Goal: Task Accomplishment & Management: Manage account settings

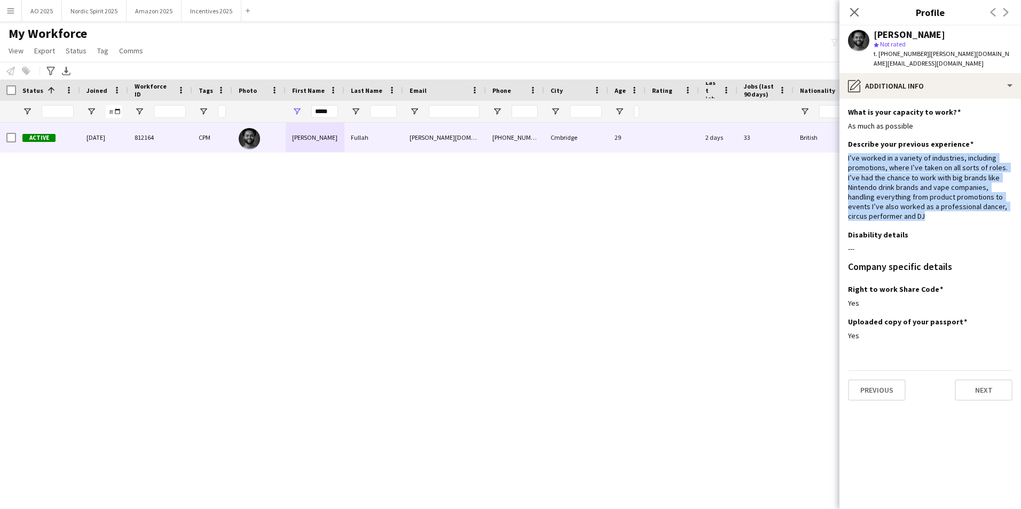
click at [11, 15] on button "Menu" at bounding box center [10, 10] width 21 height 21
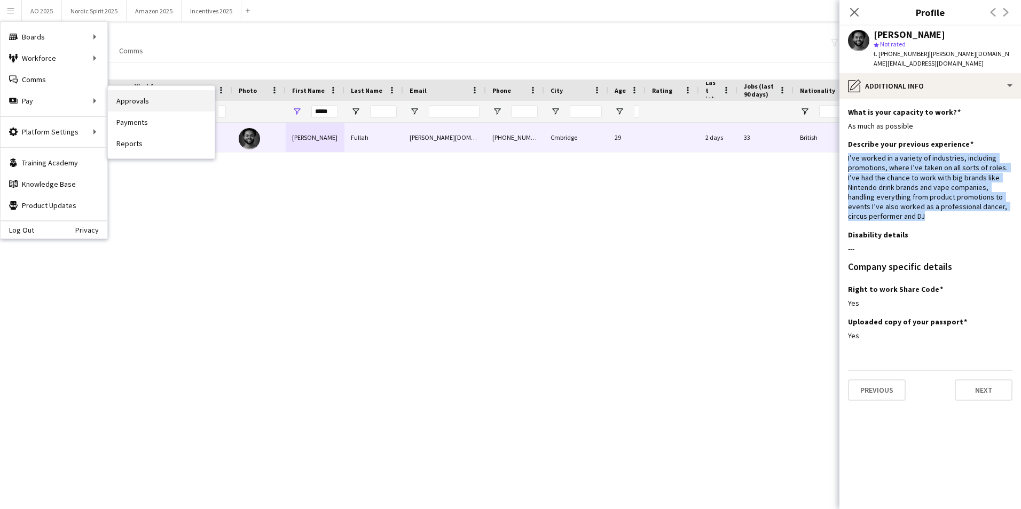
click at [144, 108] on link "Approvals" at bounding box center [161, 100] width 107 height 21
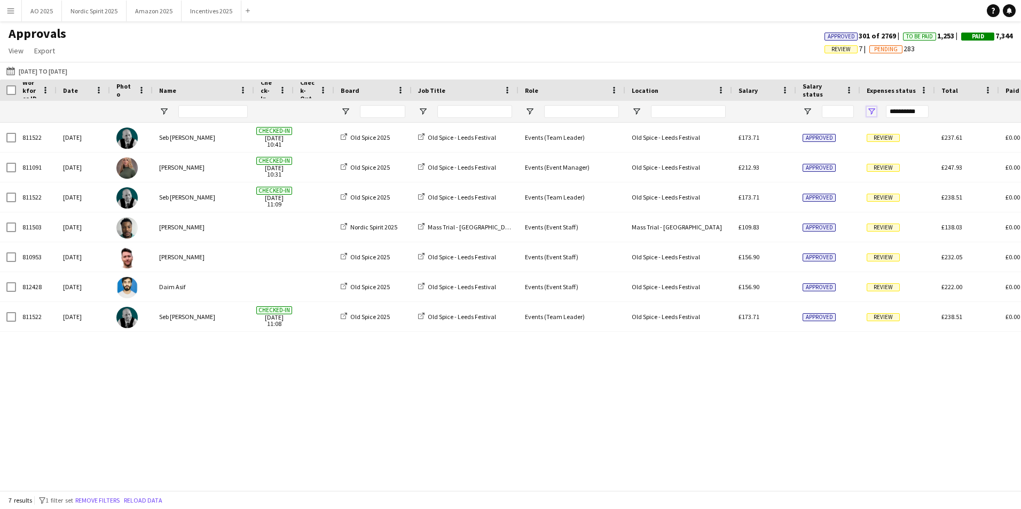
click at [874, 108] on span "Open Filter Menu" at bounding box center [872, 112] width 10 height 10
type input "**********"
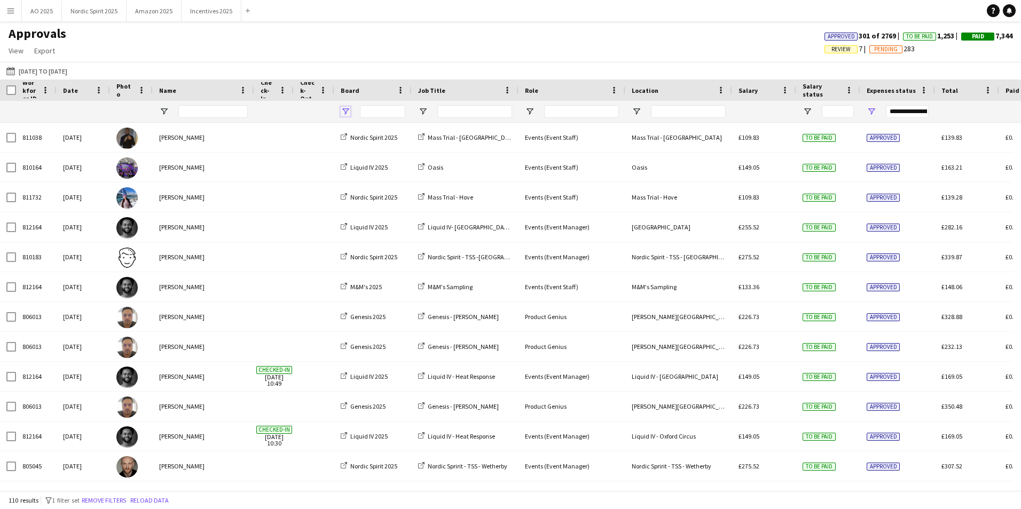
click at [347, 108] on span "Open Filter Menu" at bounding box center [346, 112] width 10 height 10
drag, startPoint x: 375, startPoint y: 173, endPoint x: 375, endPoint y: 181, distance: 8.0
click at [375, 174] on div "(Select All)" at bounding box center [400, 177] width 84 height 8
type input "***"
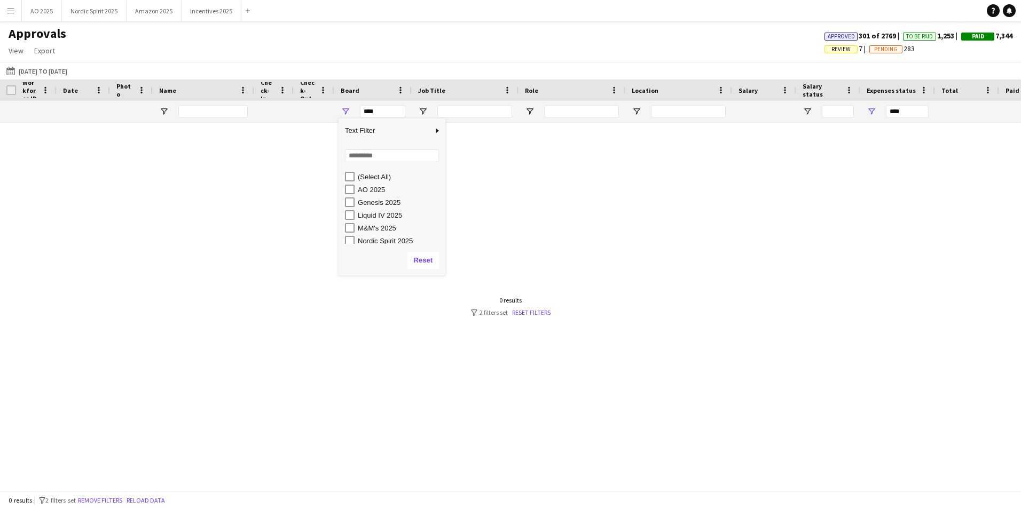
click at [371, 215] on div "Liquid IV 2025" at bounding box center [400, 215] width 84 height 8
type input "**********"
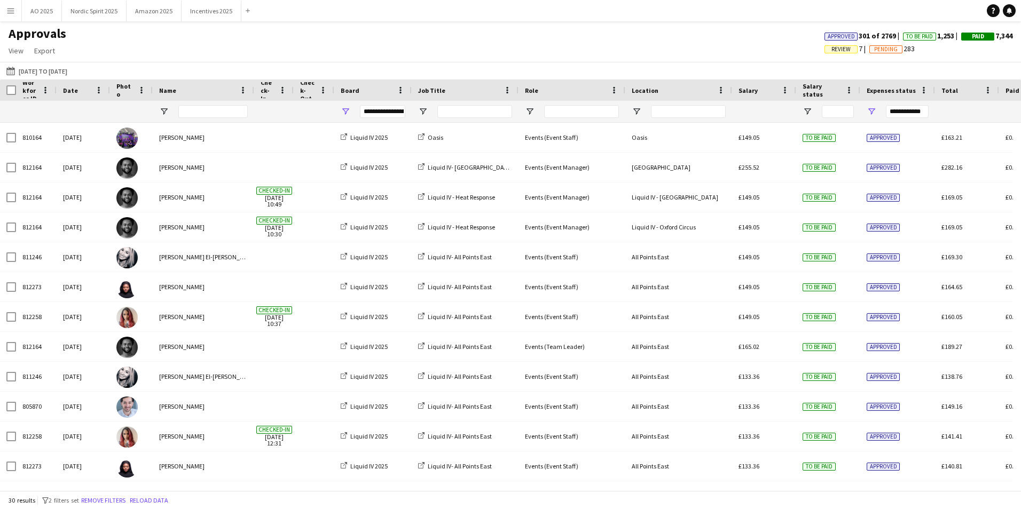
click at [464, 92] on div "Job Title" at bounding box center [458, 90] width 81 height 16
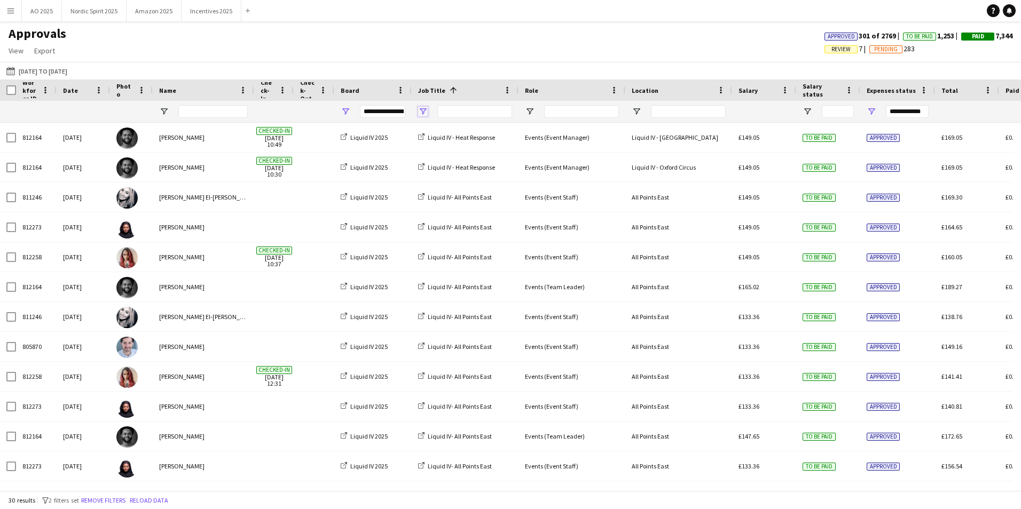
click at [418, 116] on span "Open Filter Menu" at bounding box center [423, 112] width 10 height 10
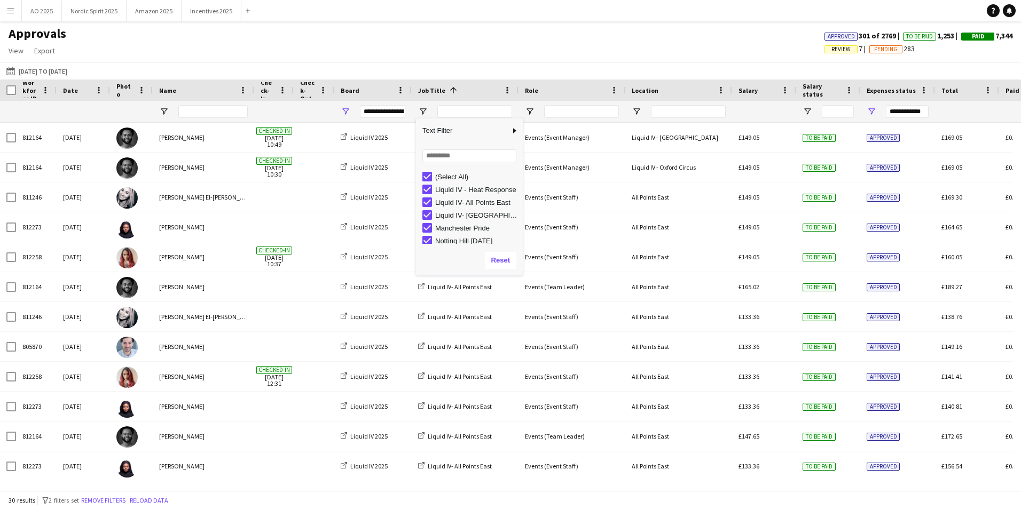
click at [440, 173] on div "(Select All)" at bounding box center [477, 177] width 84 height 8
type input "***"
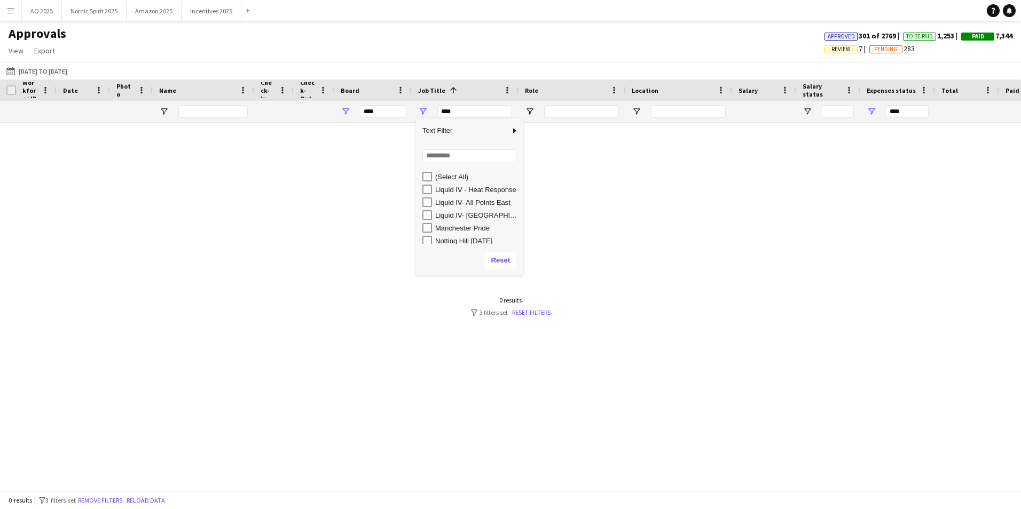
drag, startPoint x: 522, startPoint y: 220, endPoint x: 496, endPoint y: 213, distance: 26.9
click at [519, 238] on div "(Select All) Liquid IV - Heat Response Liquid IV- All Points East [GEOGRAPHIC_D…" at bounding box center [469, 207] width 107 height 77
click at [348, 111] on span "Open Filter Menu" at bounding box center [346, 112] width 10 height 10
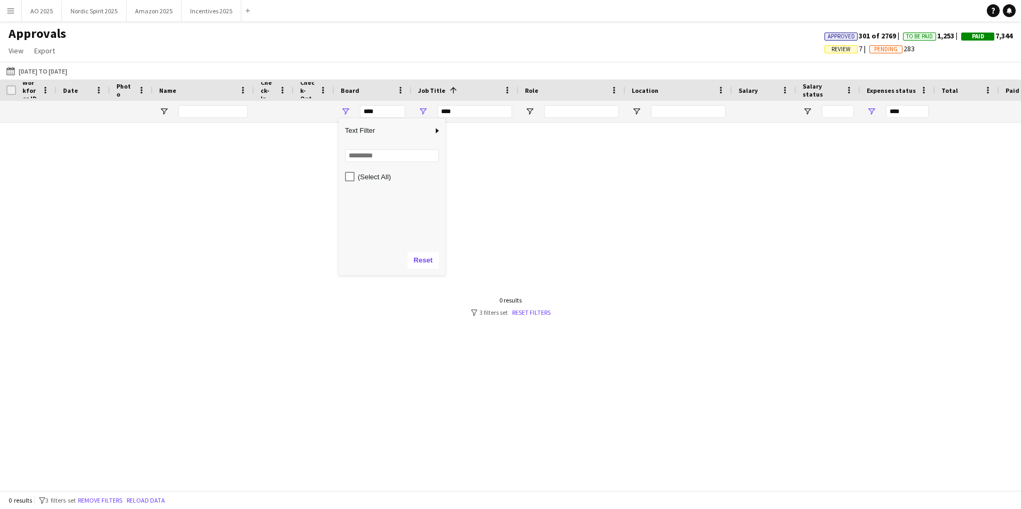
drag, startPoint x: 506, startPoint y: 171, endPoint x: 477, endPoint y: 145, distance: 39.3
click at [504, 168] on div at bounding box center [510, 303] width 1021 height 360
click at [424, 114] on span "Open Filter Menu" at bounding box center [423, 112] width 10 height 10
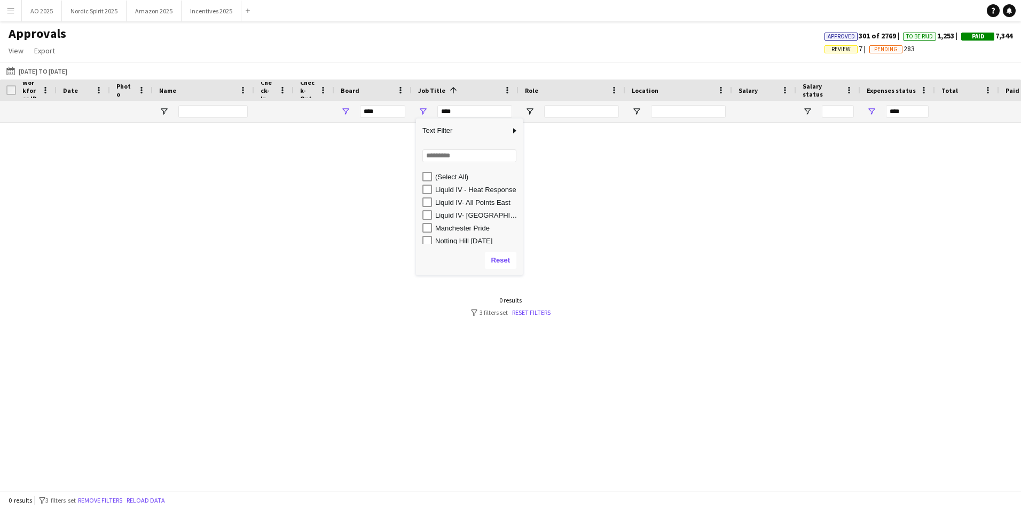
drag, startPoint x: 436, startPoint y: 180, endPoint x: 427, endPoint y: 168, distance: 15.0
click at [436, 179] on div "(Select All)" at bounding box center [477, 177] width 84 height 8
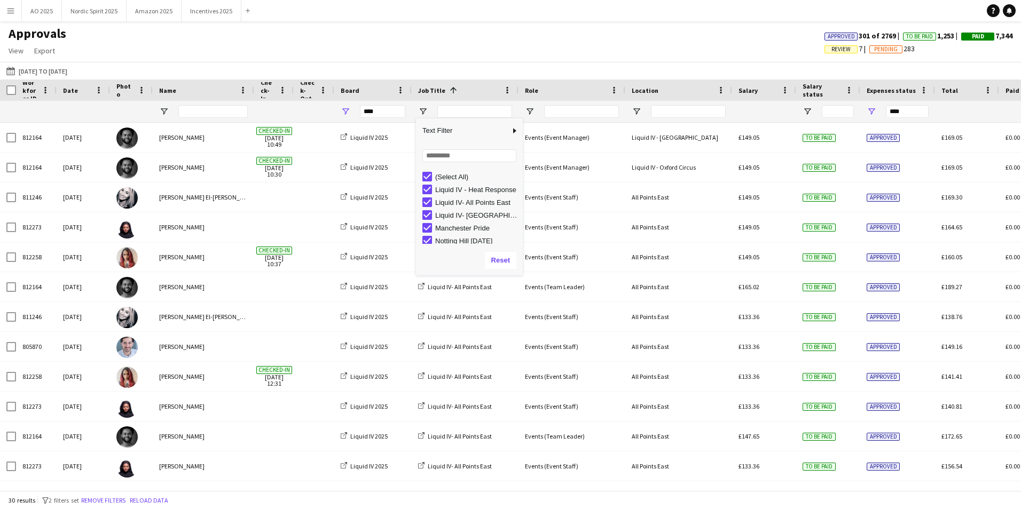
type input "**********"
click at [348, 112] on span "Open Filter Menu" at bounding box center [346, 112] width 10 height 10
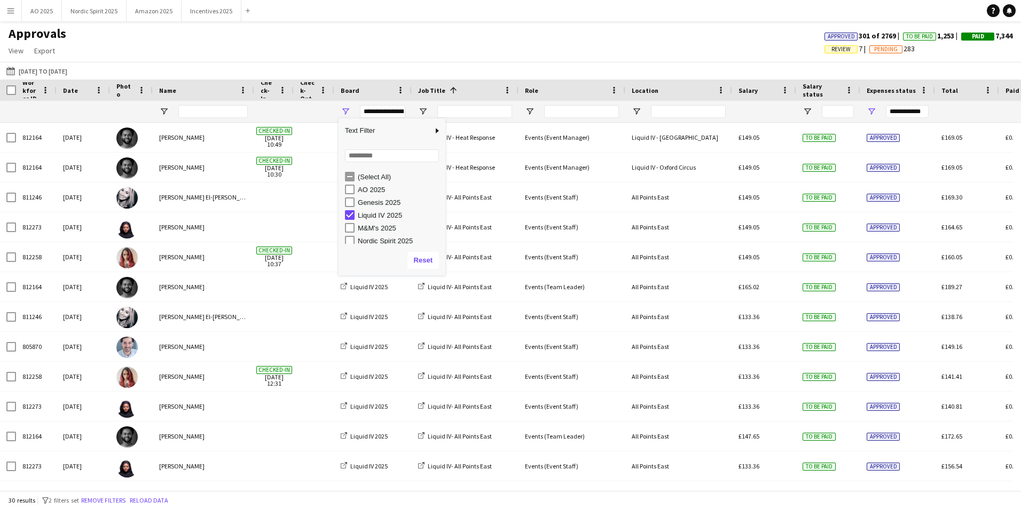
drag, startPoint x: 372, startPoint y: 215, endPoint x: 377, endPoint y: 213, distance: 5.8
click at [372, 215] on div "Liquid IV 2025" at bounding box center [400, 215] width 84 height 8
type input "***"
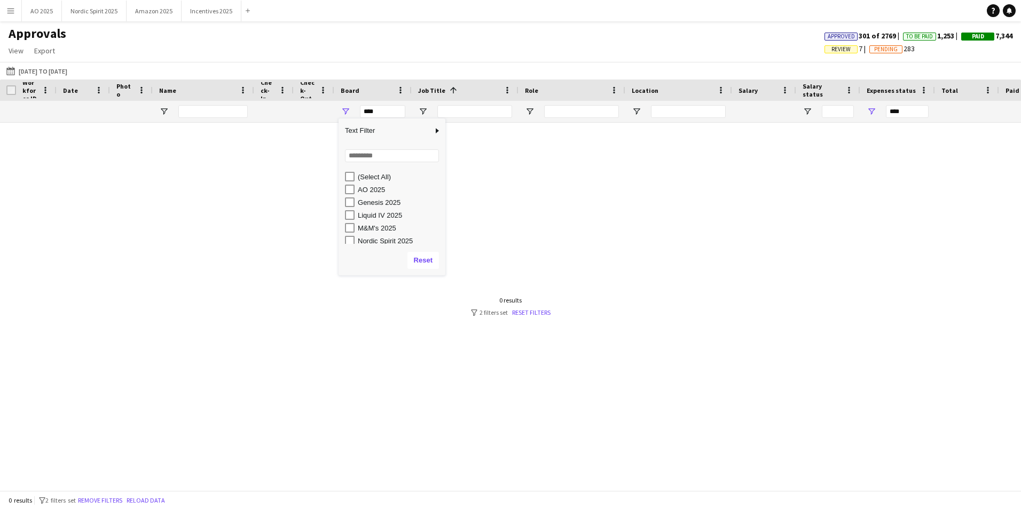
drag, startPoint x: 436, startPoint y: 203, endPoint x: 437, endPoint y: 215, distance: 11.2
click at [433, 233] on div "(Select All) AO 2025 Genesis 2025 Liquid IV 2025 M&M's 2025 Nordic Spirit 2025" at bounding box center [392, 221] width 107 height 103
click at [374, 224] on div "Old Spice 2025" at bounding box center [400, 225] width 84 height 8
type input "**********"
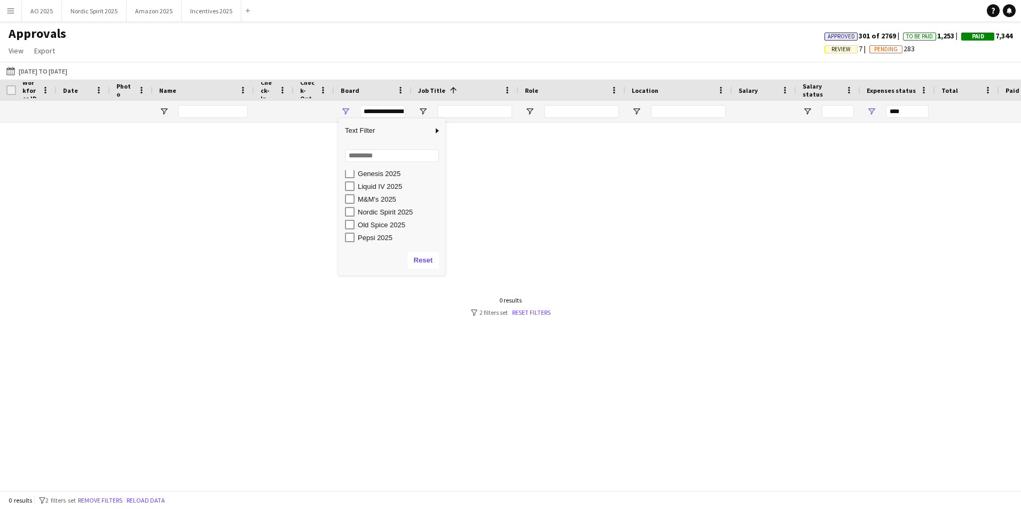
type input "**********"
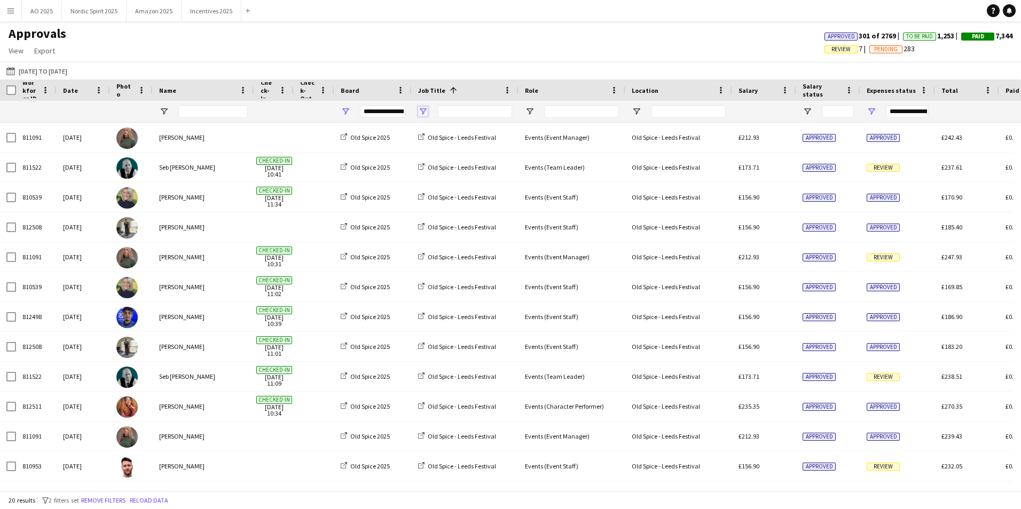
click at [422, 112] on span "Open Filter Menu" at bounding box center [423, 112] width 10 height 10
click at [548, 57] on div "Approvals View Customise view Customise filters Reset Filters Reset View Reset …" at bounding box center [510, 44] width 1021 height 36
click at [99, 89] on span at bounding box center [99, 90] width 10 height 10
click at [421, 50] on div "Approvals View Customise view Customise filters Reset Filters Reset View Reset …" at bounding box center [510, 44] width 1021 height 36
click at [100, 96] on div "Date" at bounding box center [83, 90] width 41 height 21
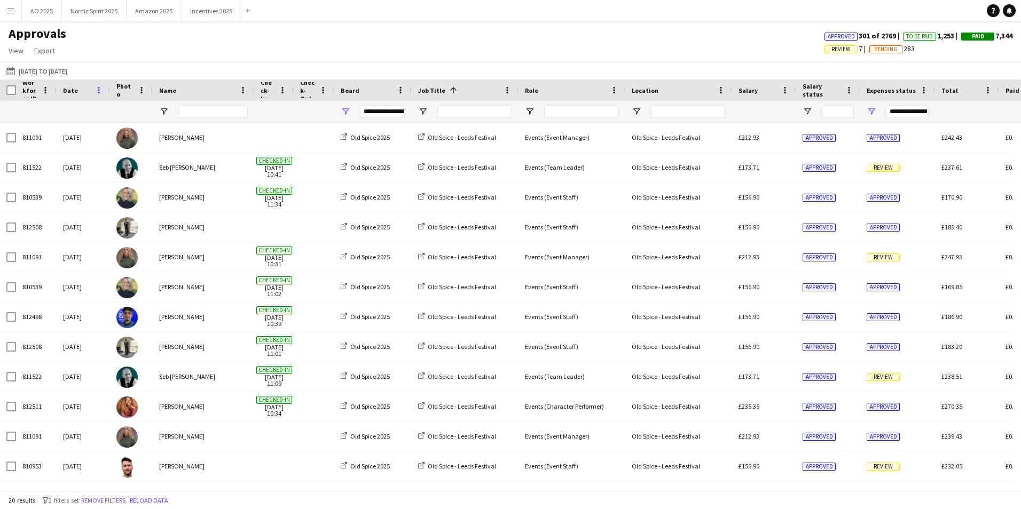
click at [95, 89] on span at bounding box center [99, 90] width 10 height 10
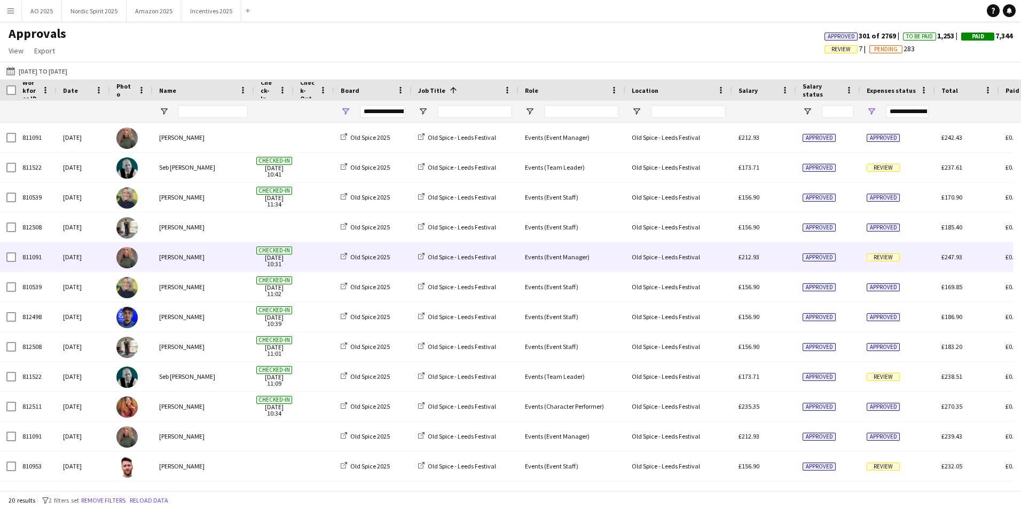
click at [887, 258] on span "Review" at bounding box center [883, 258] width 33 height 8
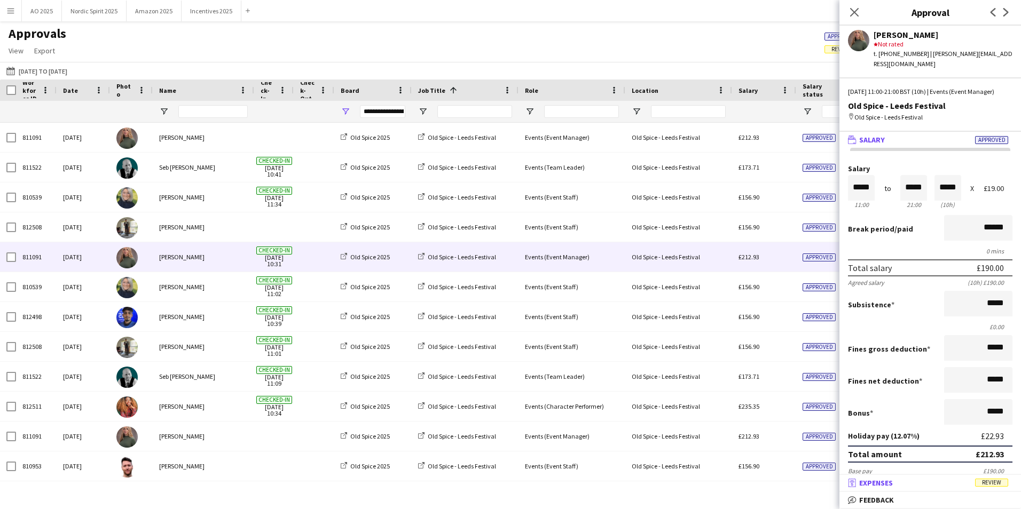
click at [933, 481] on mat-panel-title "receipt Expenses Review" at bounding box center [928, 484] width 177 height 10
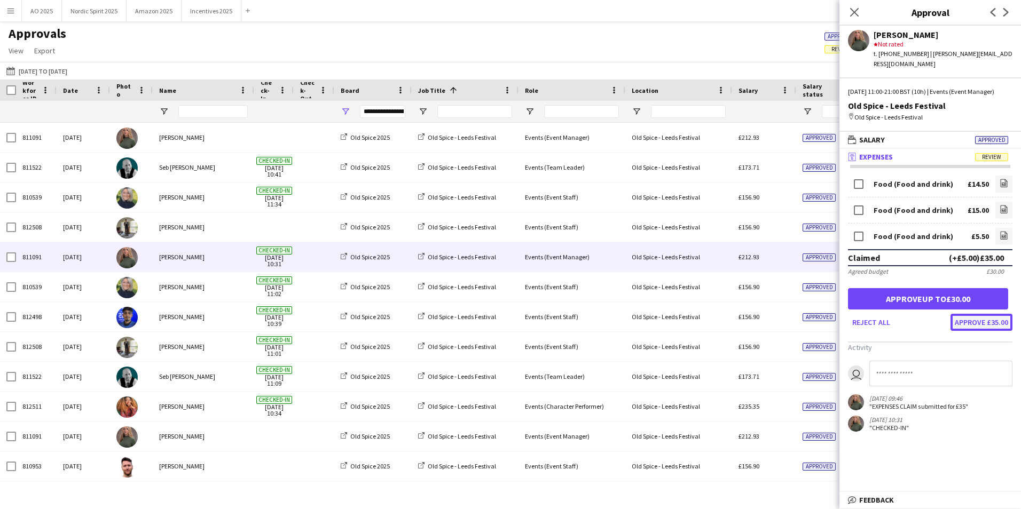
click at [993, 323] on button "Approve £35.00" at bounding box center [982, 322] width 62 height 17
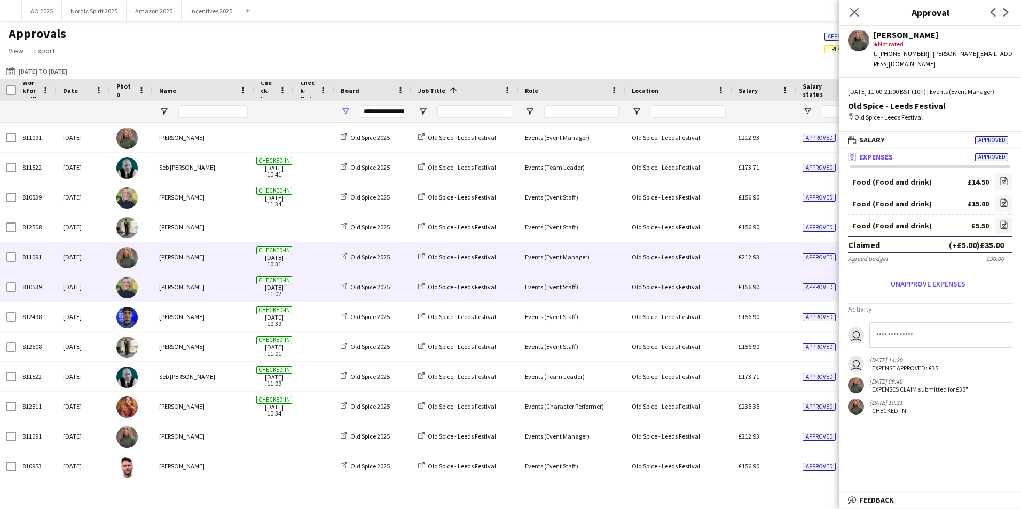
click at [732, 294] on div "Old Spice - Leeds Festival" at bounding box center [678, 286] width 107 height 29
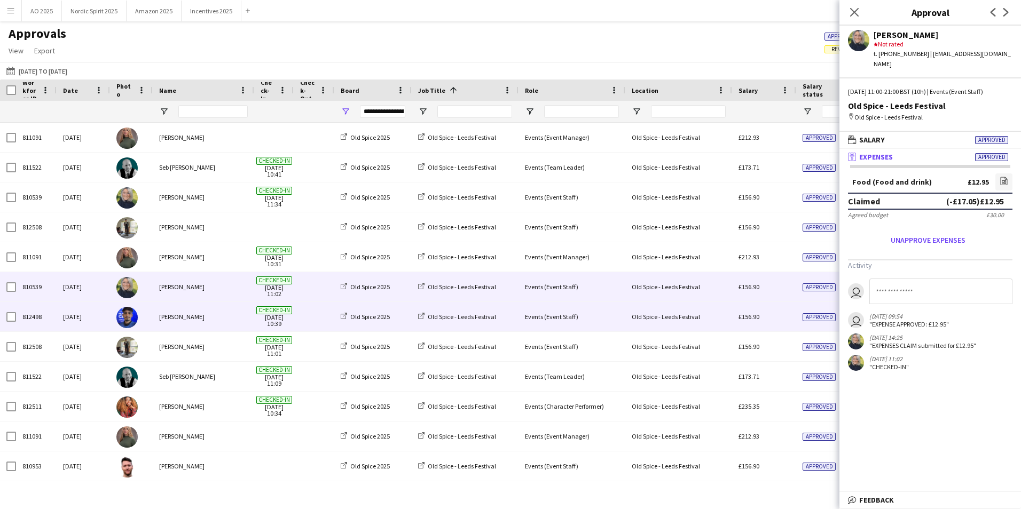
click at [728, 317] on div "Old Spice - Leeds Festival" at bounding box center [678, 316] width 107 height 29
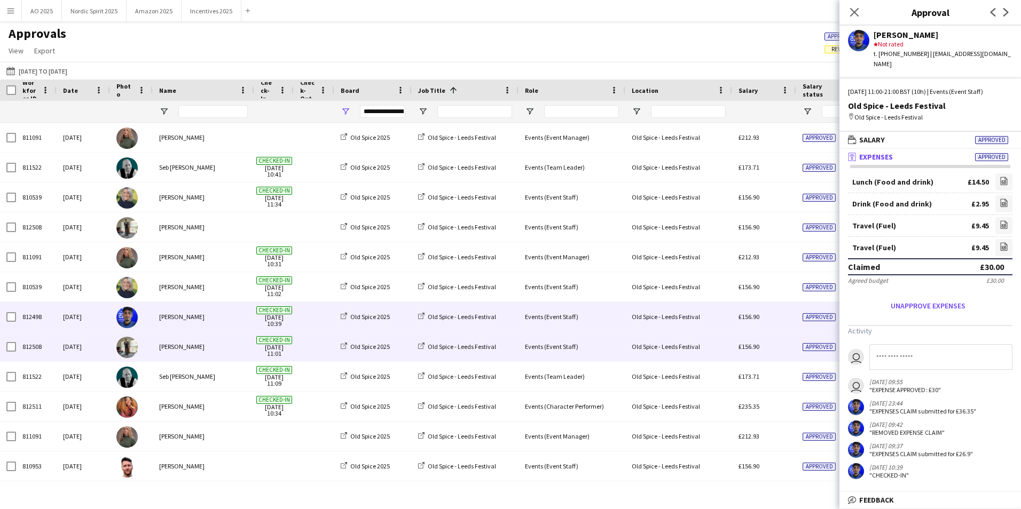
click at [726, 349] on div "Old Spice - Leeds Festival" at bounding box center [678, 346] width 107 height 29
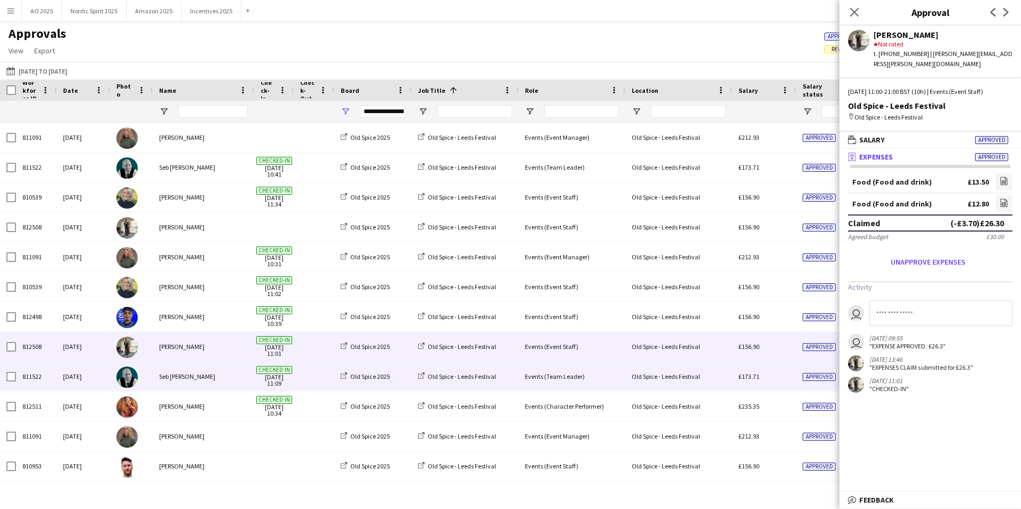
click at [722, 379] on div "Old Spice - Leeds Festival" at bounding box center [678, 376] width 107 height 29
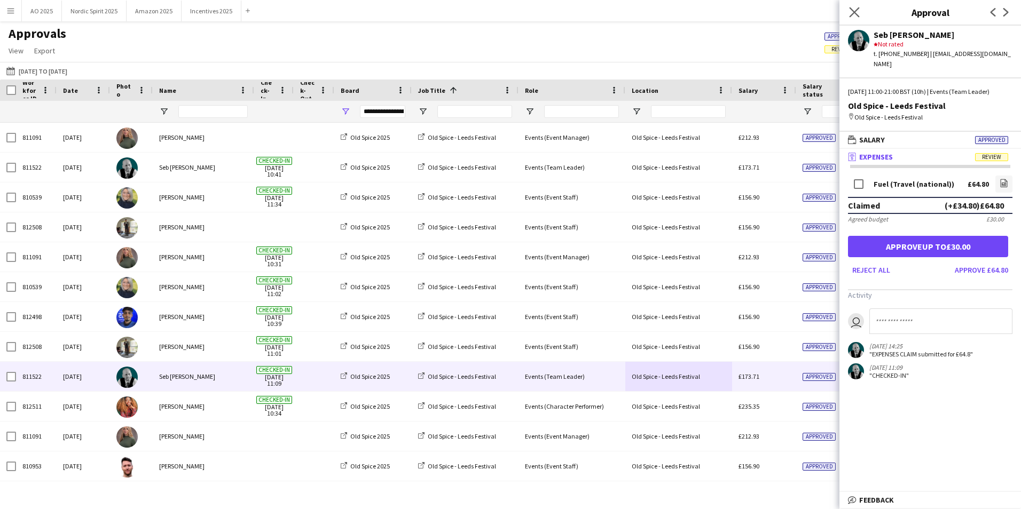
click at [854, 18] on app-icon "Close pop-in" at bounding box center [854, 12] width 15 height 15
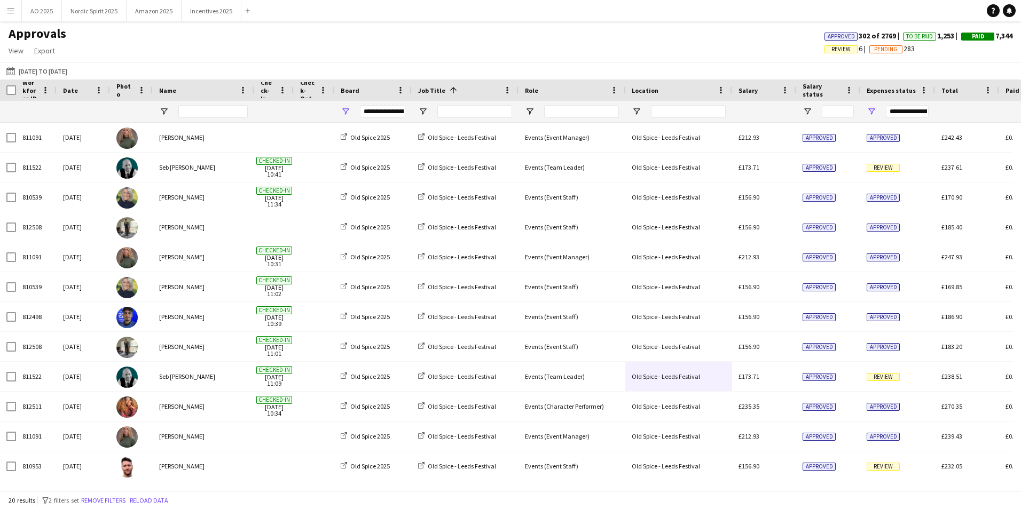
click at [3, 13] on button "Menu" at bounding box center [10, 10] width 21 height 21
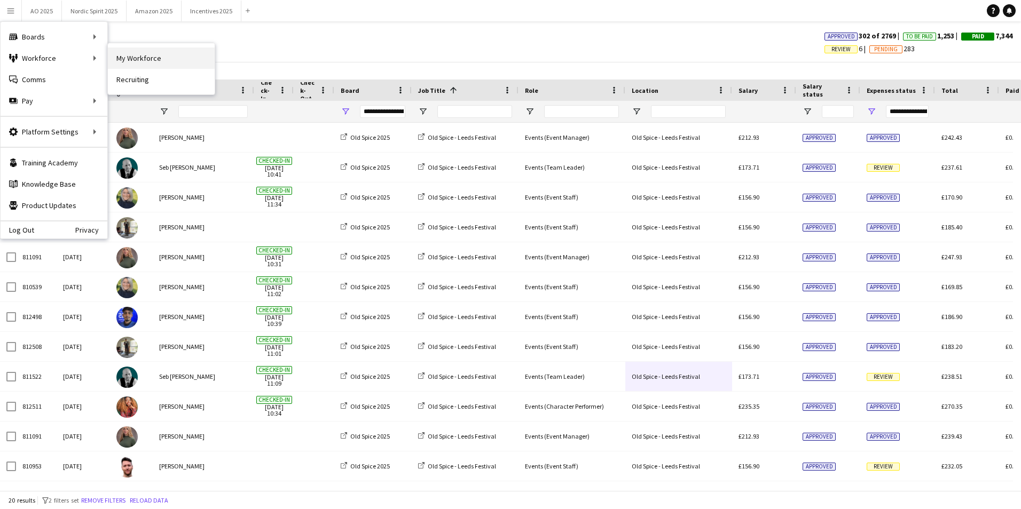
click at [163, 62] on link "My Workforce" at bounding box center [161, 58] width 107 height 21
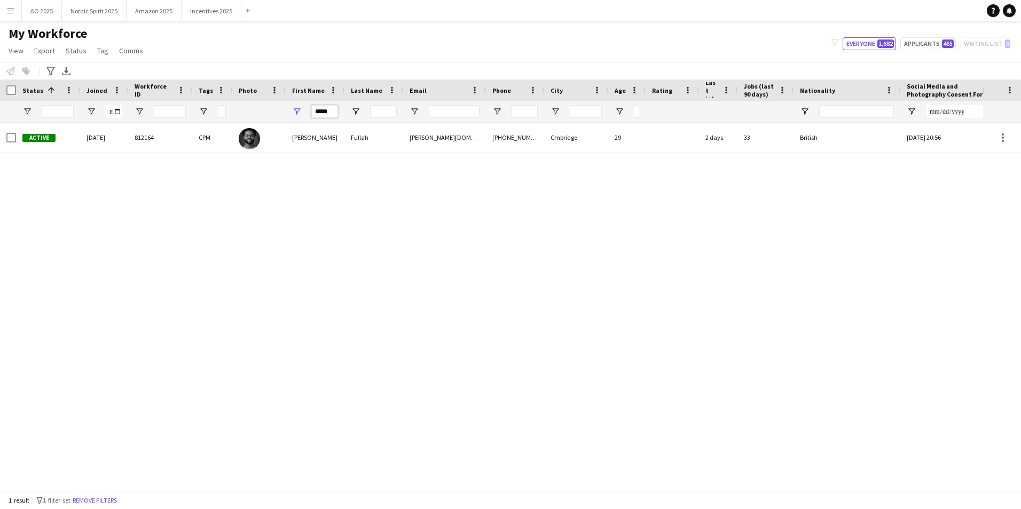
click at [323, 111] on input "*****" at bounding box center [324, 111] width 27 height 13
type input "*"
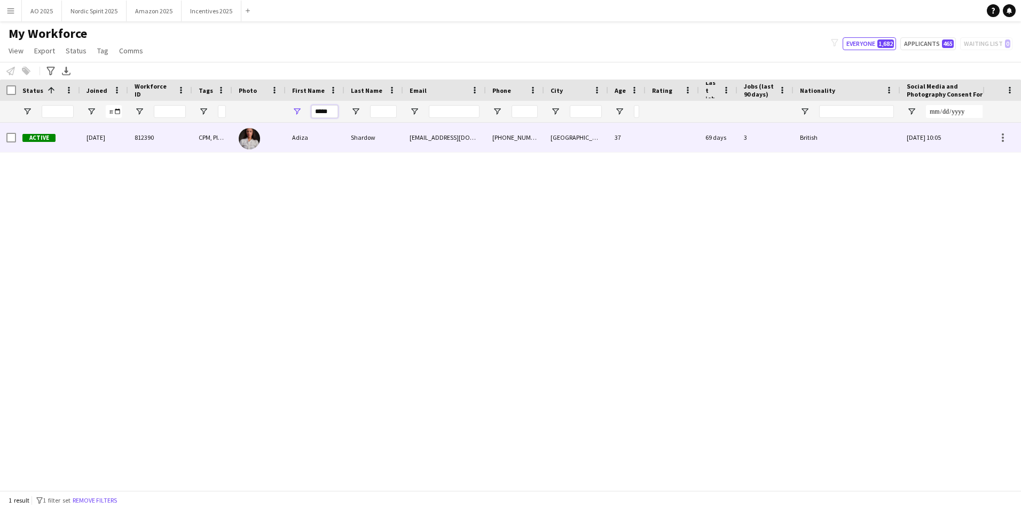
type input "*****"
click at [306, 145] on div "Adiza" at bounding box center [315, 137] width 59 height 29
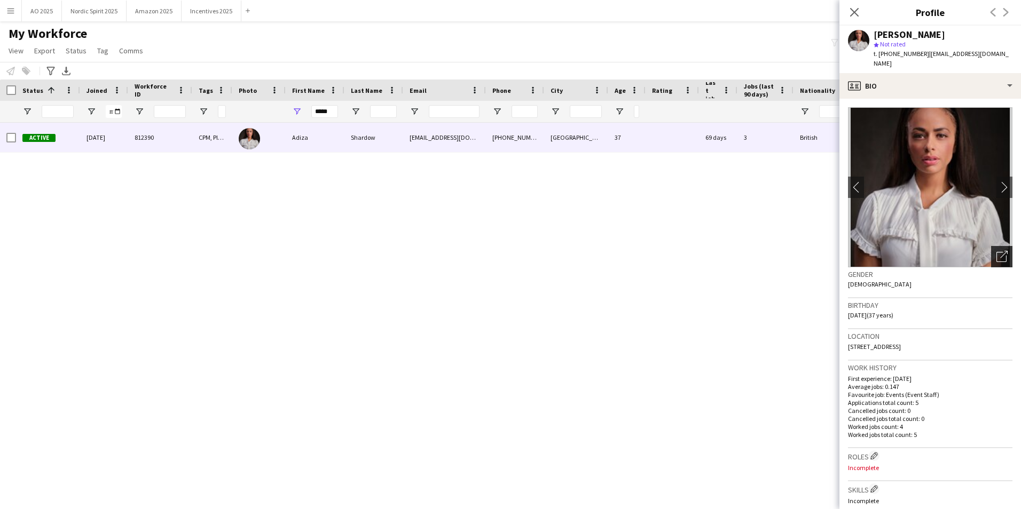
click at [991, 246] on div "Open photos pop-in" at bounding box center [1001, 256] width 21 height 21
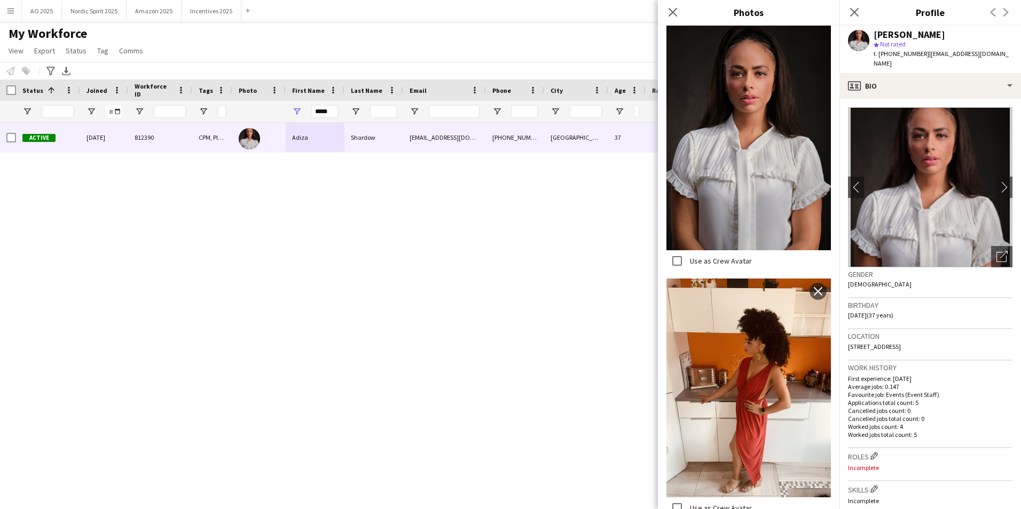
scroll to position [250, 0]
